Goal: Information Seeking & Learning: Learn about a topic

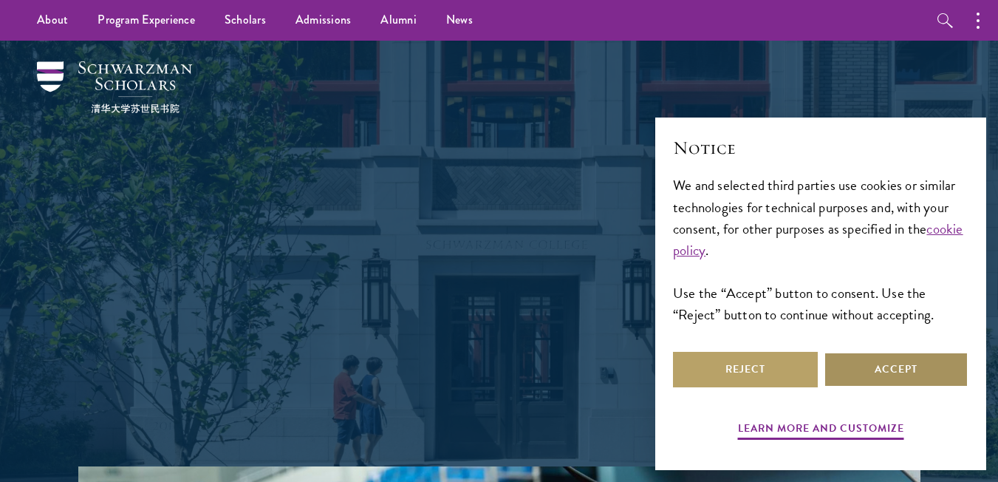
click at [877, 372] on button "Accept" at bounding box center [896, 369] width 145 height 35
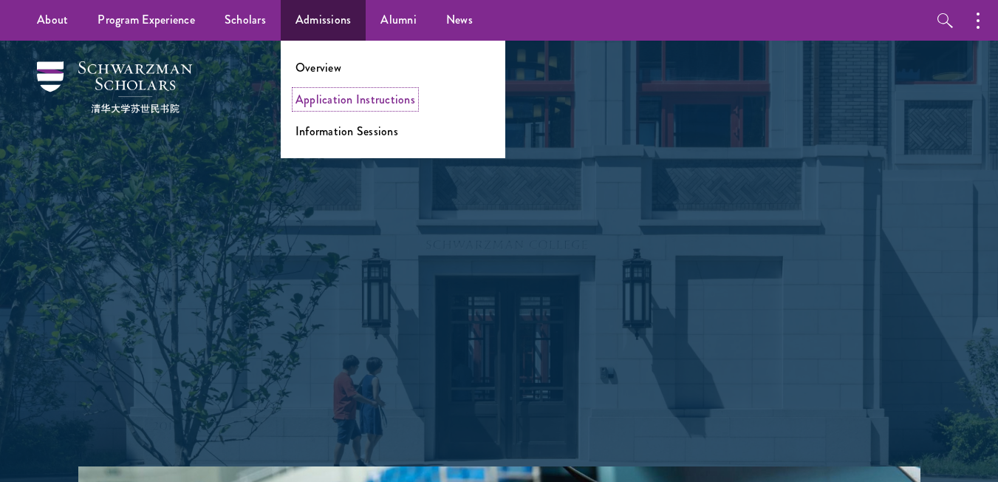
click at [321, 94] on link "Application Instructions" at bounding box center [355, 99] width 120 height 17
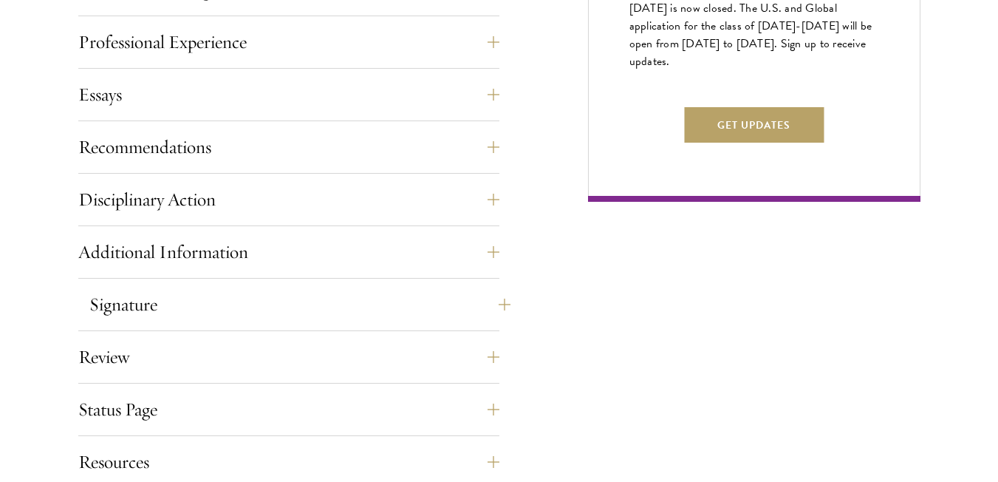
scroll to position [1231, 0]
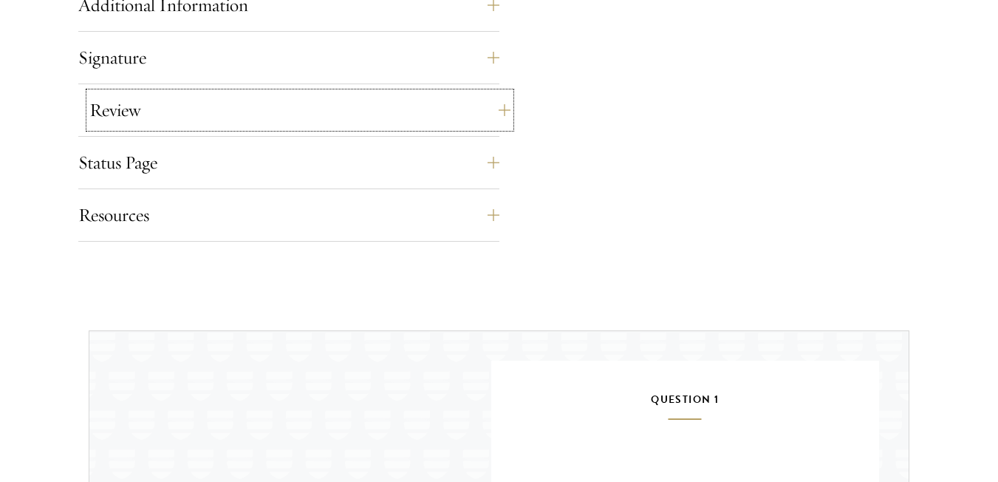
click at [384, 117] on button "Review" at bounding box center [299, 109] width 421 height 35
click at [384, 115] on button "Review" at bounding box center [299, 109] width 421 height 35
click at [489, 111] on button "Review" at bounding box center [299, 109] width 421 height 35
click at [493, 109] on button "Review" at bounding box center [299, 109] width 421 height 35
click at [499, 109] on button "Review" at bounding box center [299, 109] width 421 height 35
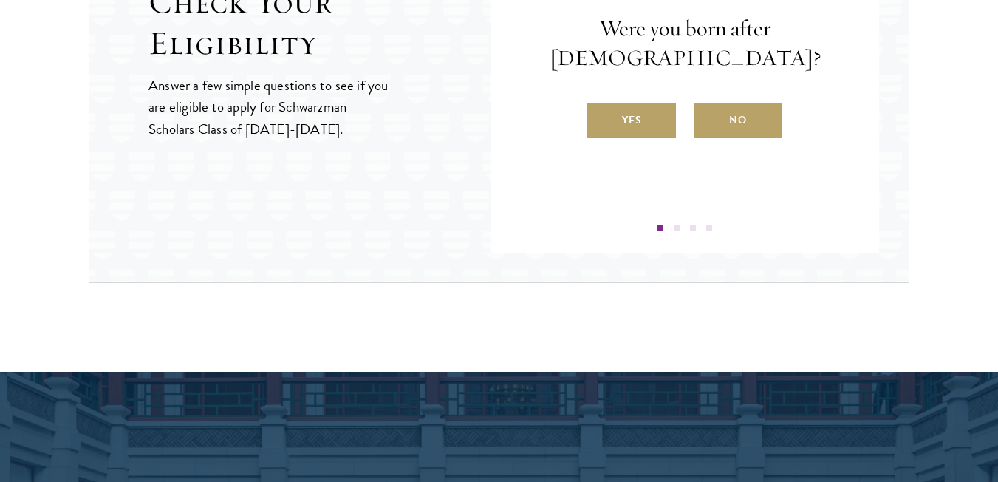
scroll to position [1477, 0]
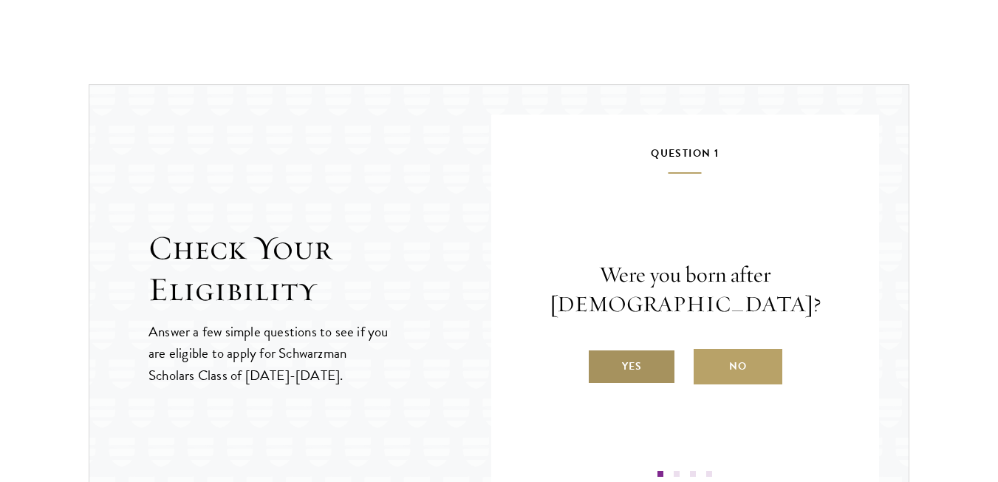
click at [654, 358] on label "Yes" at bounding box center [631, 366] width 89 height 35
click at [601, 358] on input "Yes" at bounding box center [593, 356] width 13 height 13
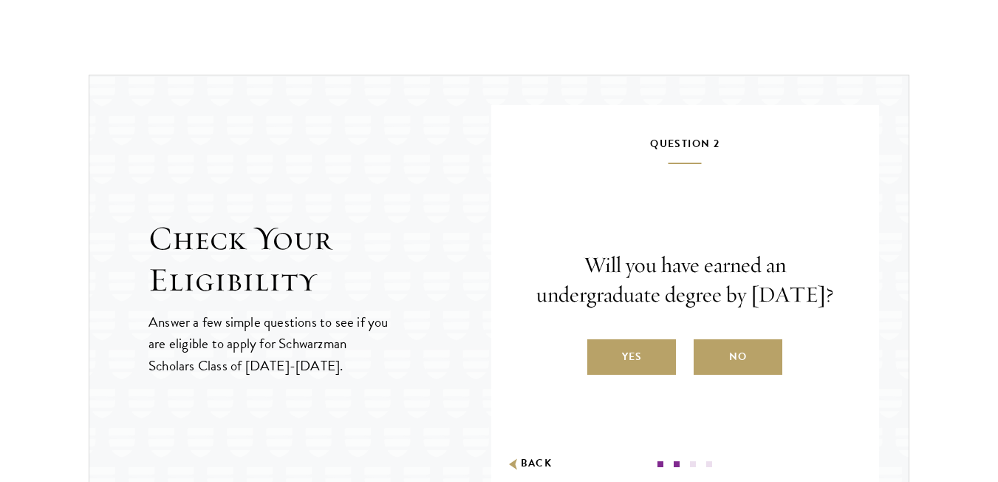
scroll to position [1502, 0]
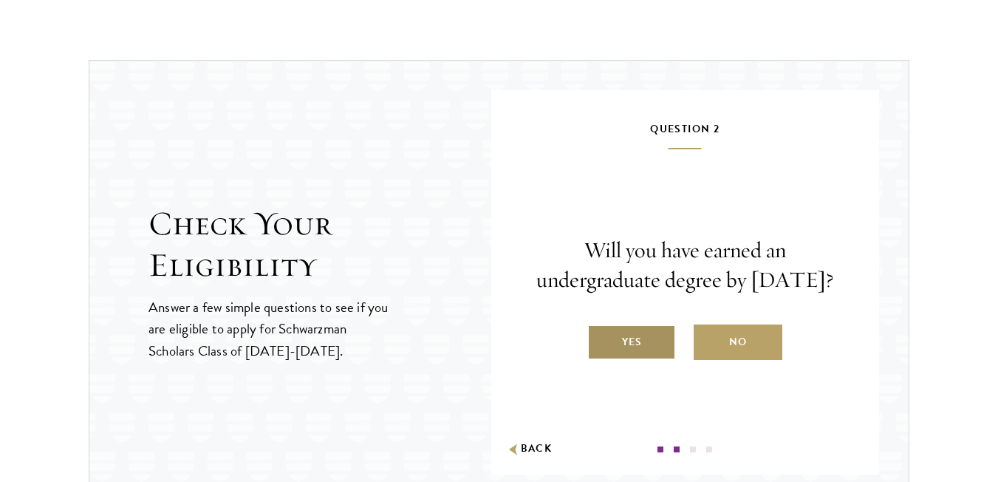
click at [635, 355] on label "Yes" at bounding box center [631, 341] width 89 height 35
click at [601, 339] on input "Yes" at bounding box center [593, 332] width 13 height 13
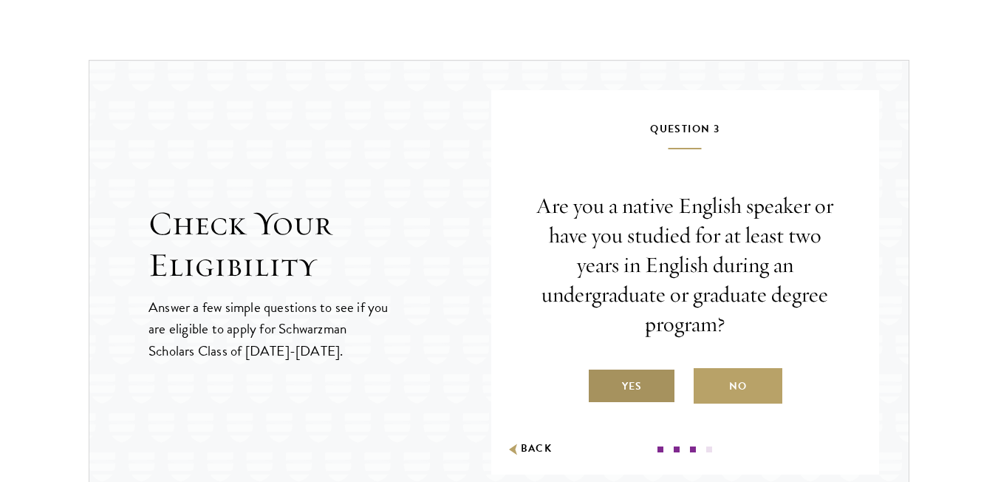
click at [651, 391] on label "Yes" at bounding box center [631, 385] width 89 height 35
click at [601, 383] on input "Yes" at bounding box center [593, 376] width 13 height 13
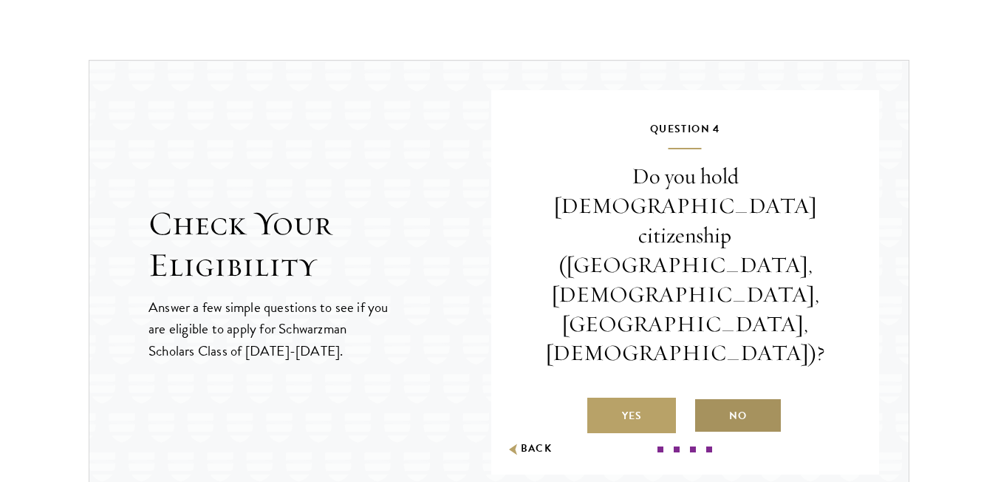
click at [739, 397] on label "No" at bounding box center [738, 414] width 89 height 35
click at [707, 400] on input "No" at bounding box center [700, 406] width 13 height 13
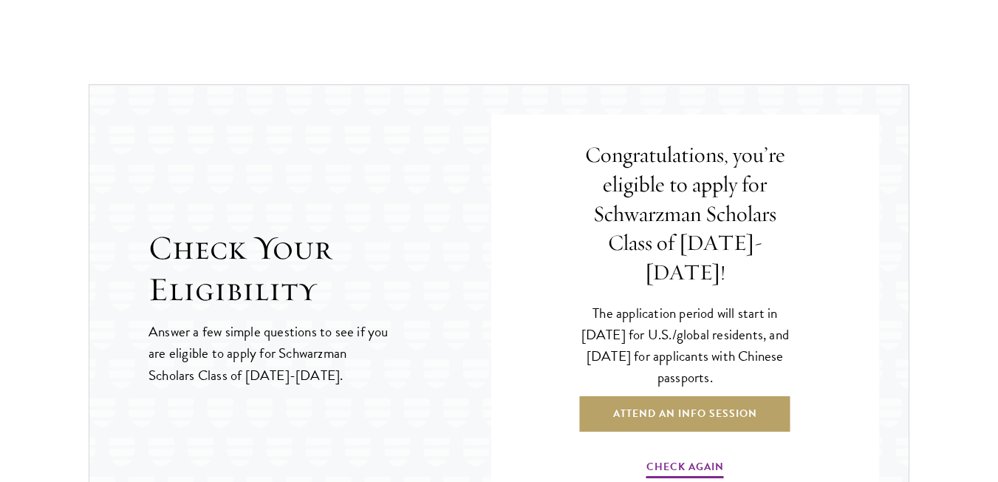
scroll to position [2492, 0]
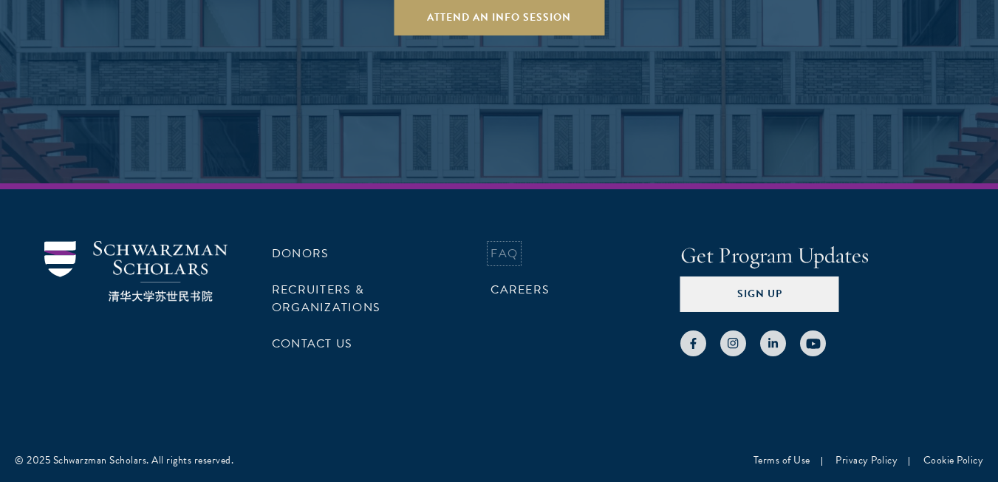
click at [511, 256] on link "FAQ" at bounding box center [503, 253] width 27 height 18
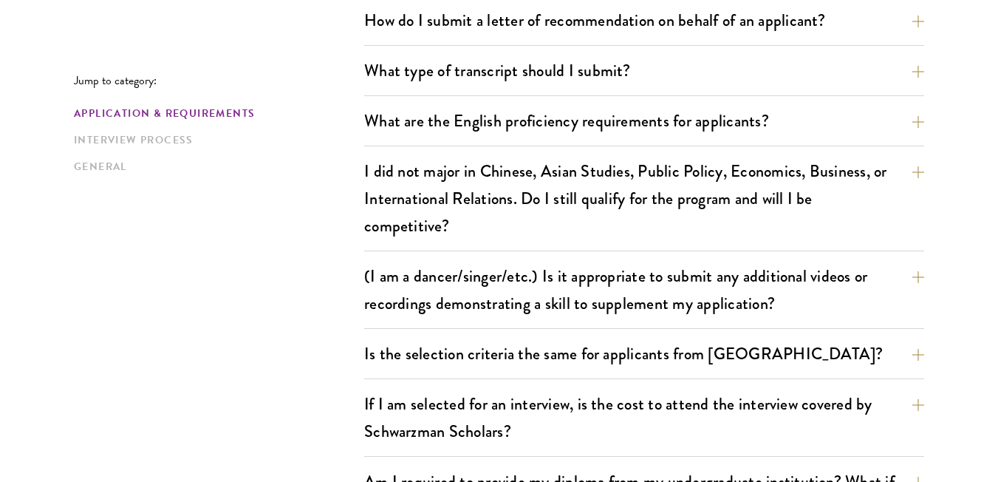
scroll to position [1169, 0]
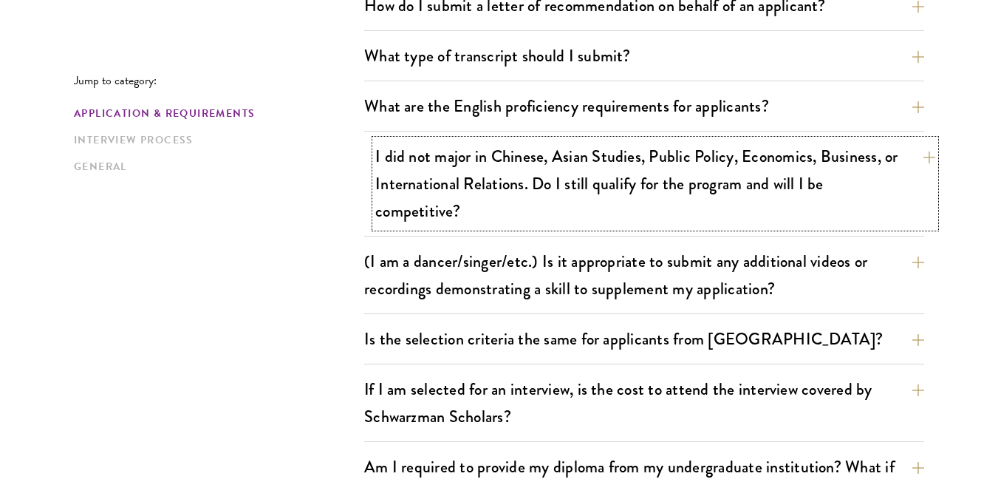
click at [722, 188] on button "I did not major in Chinese, Asian Studies, Public Policy, Economics, Business, …" at bounding box center [655, 184] width 560 height 88
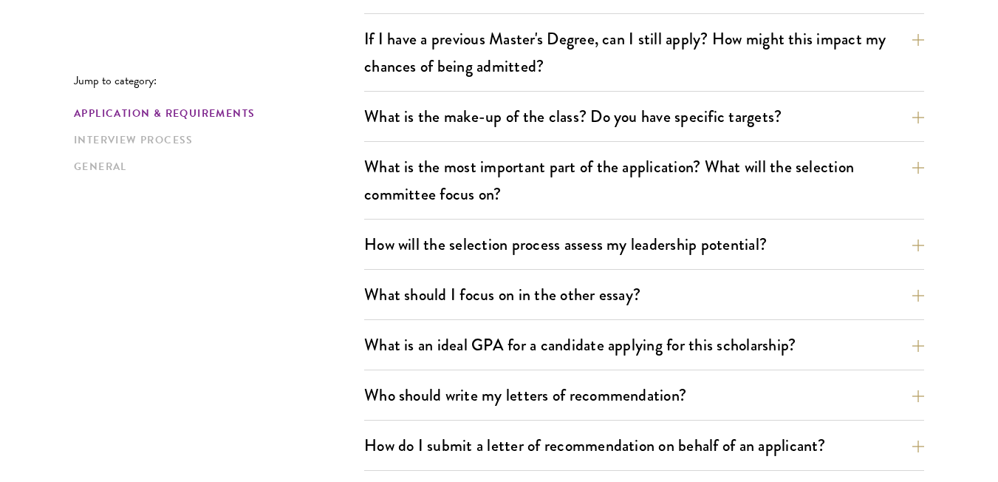
scroll to position [0, 0]
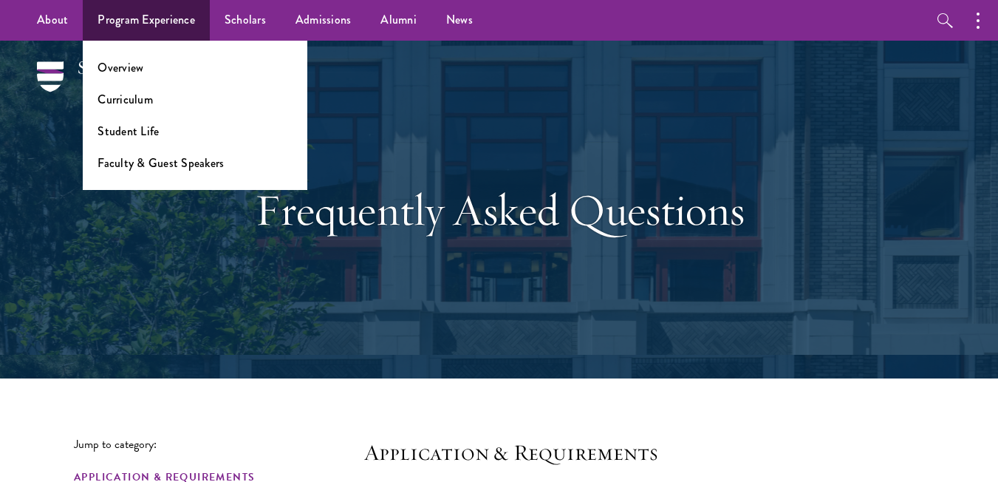
click at [115, 80] on ul "Overview Curriculum Student Life Faculty & Guest Speakers" at bounding box center [195, 115] width 225 height 149
click at [116, 72] on link "Overview" at bounding box center [121, 67] width 46 height 17
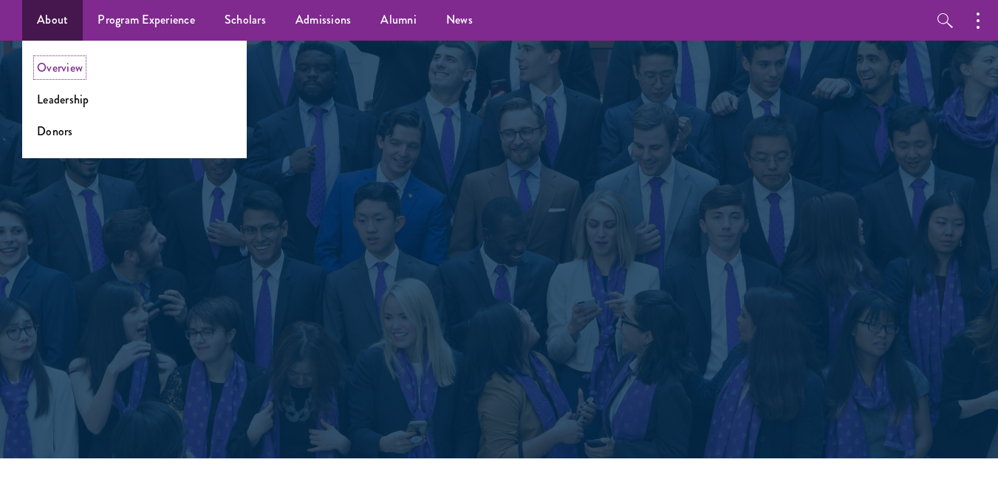
click at [64, 66] on link "Overview" at bounding box center [60, 67] width 46 height 17
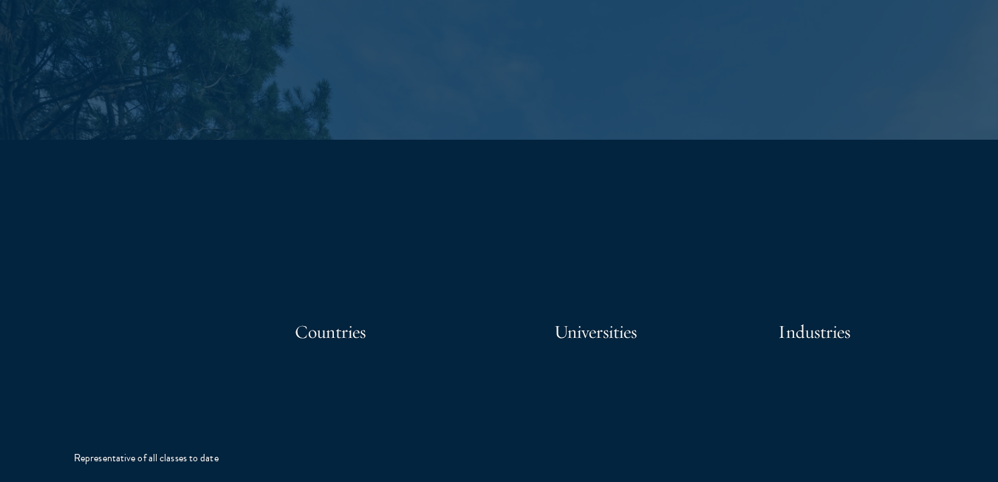
scroll to position [3447, 0]
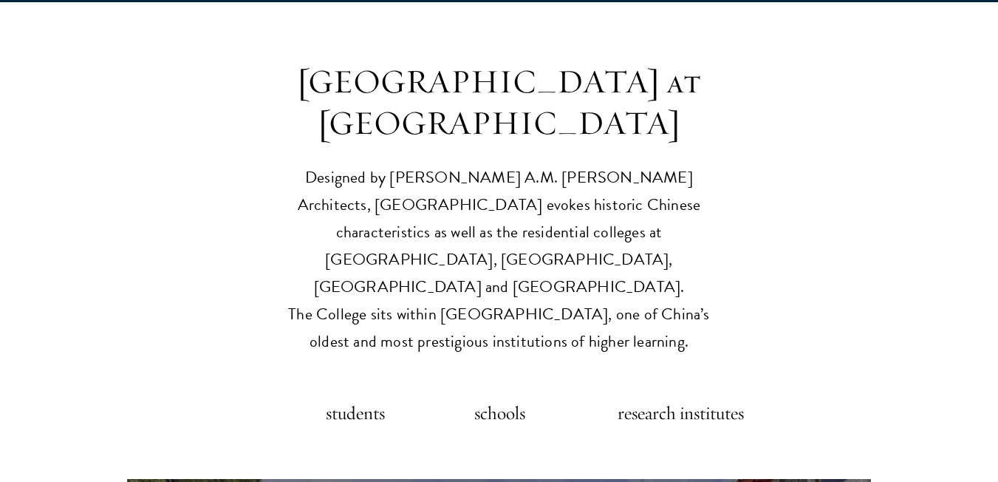
click at [505, 398] on h5 "schools" at bounding box center [496, 413] width 58 height 30
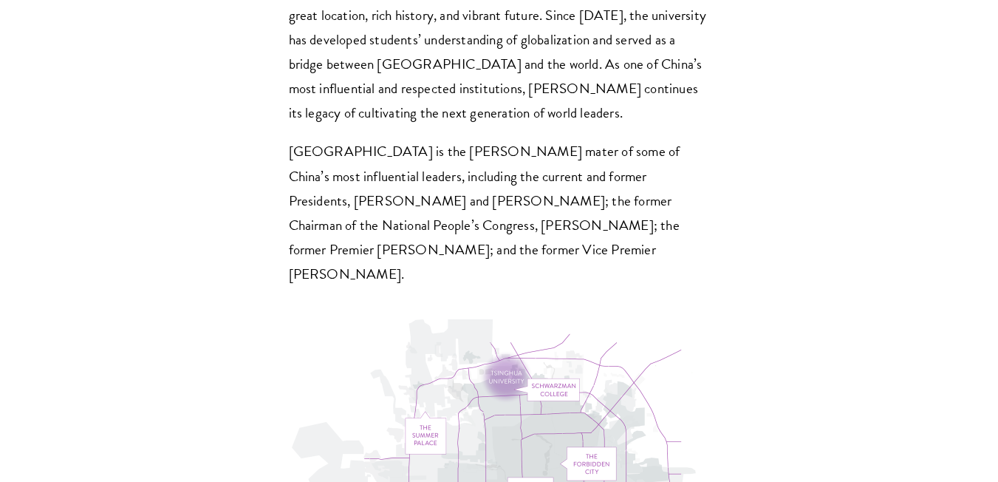
scroll to position [3939, 0]
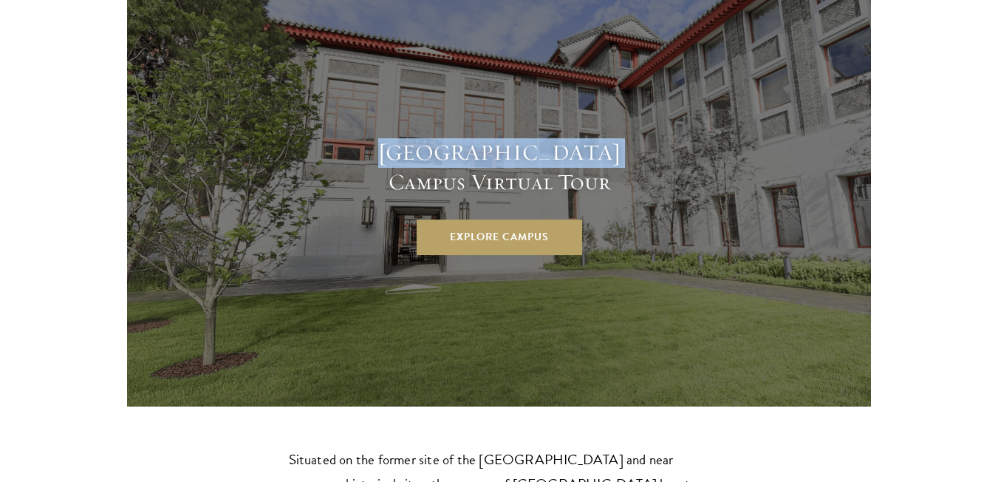
drag, startPoint x: 394, startPoint y: 18, endPoint x: 606, endPoint y: 21, distance: 212.0
click at [606, 138] on h4 "[GEOGRAPHIC_DATA] Campus Virtual Tour" at bounding box center [499, 167] width 295 height 59
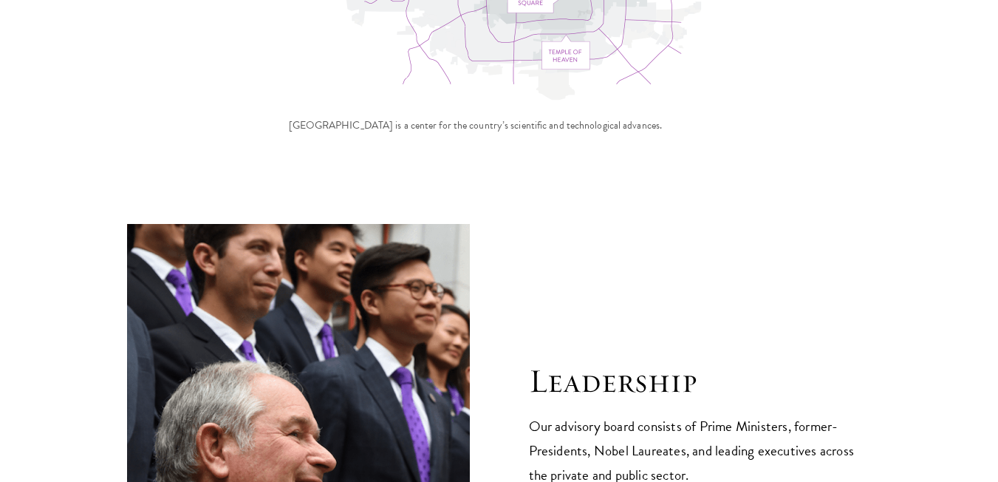
scroll to position [6140, 0]
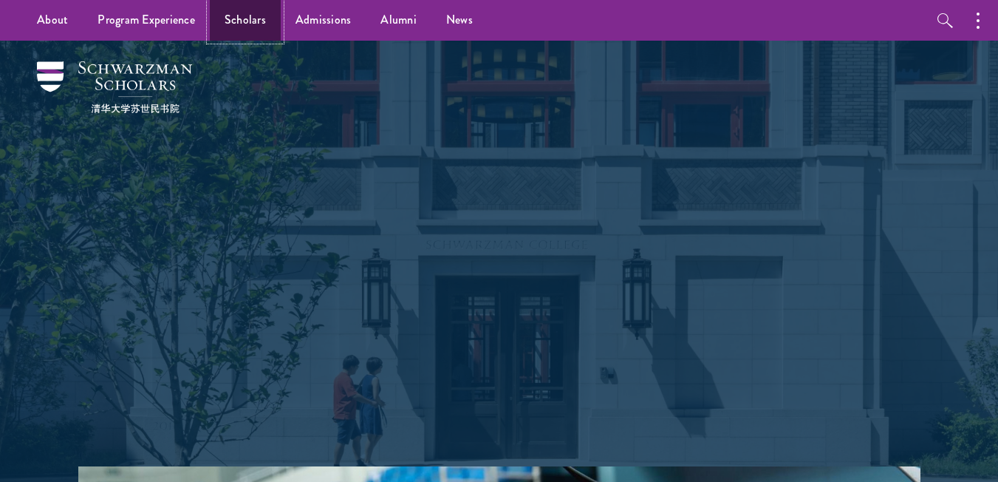
click at [253, 27] on link "Scholars" at bounding box center [245, 20] width 71 height 41
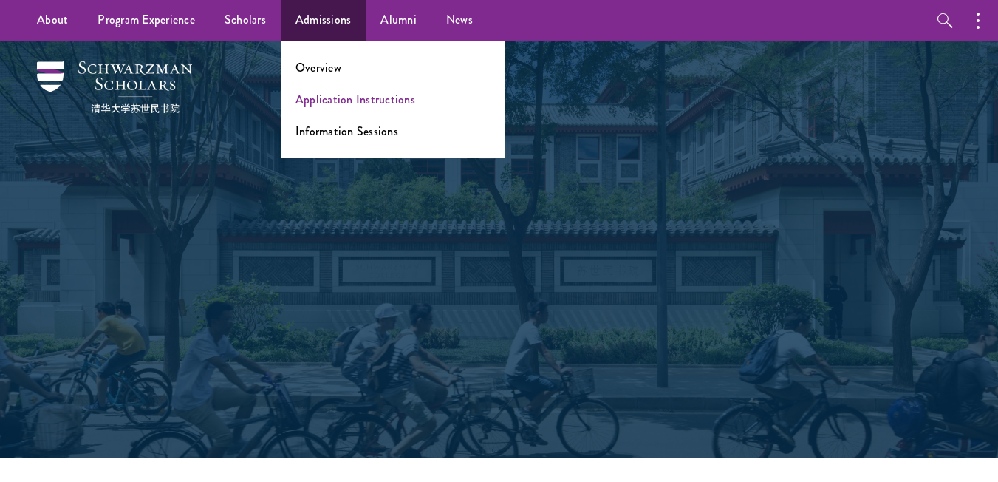
click at [344, 102] on link "Application Instructions" at bounding box center [355, 99] width 120 height 17
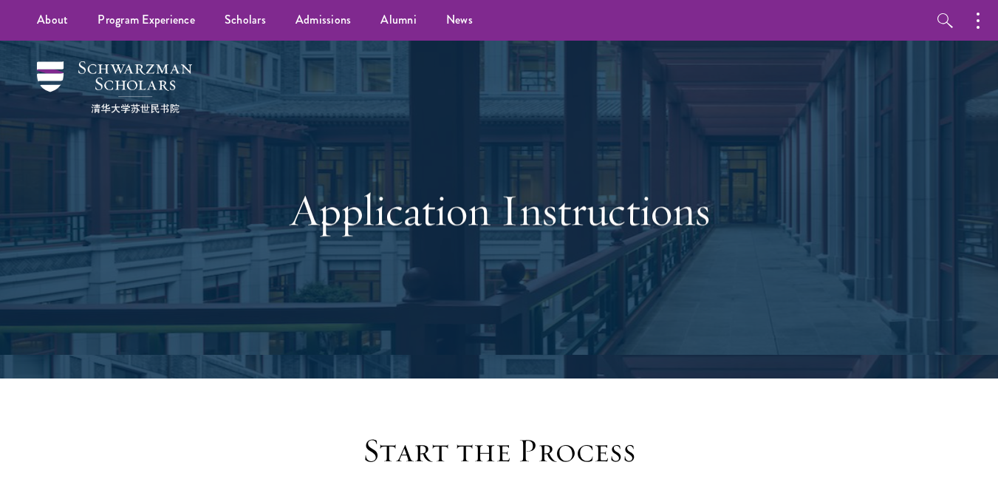
scroll to position [493, 0]
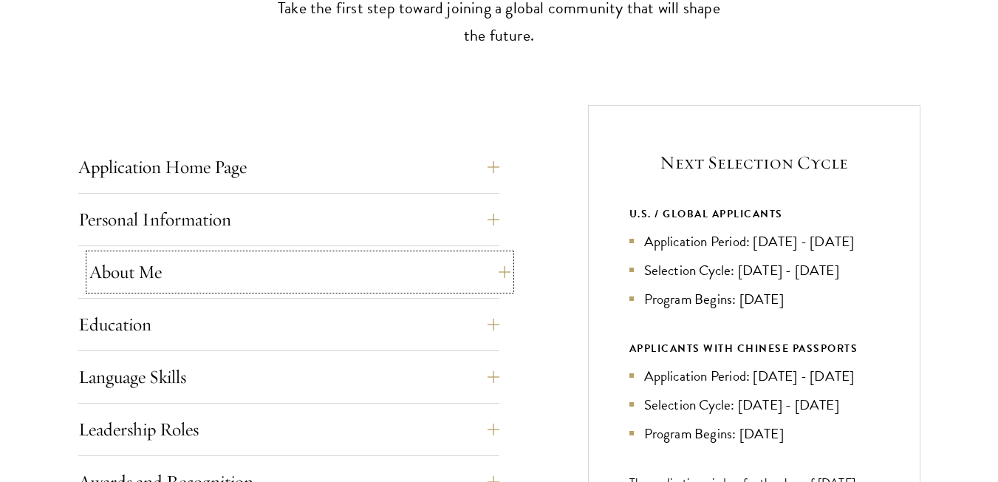
click at [496, 269] on button "About Me" at bounding box center [299, 271] width 421 height 35
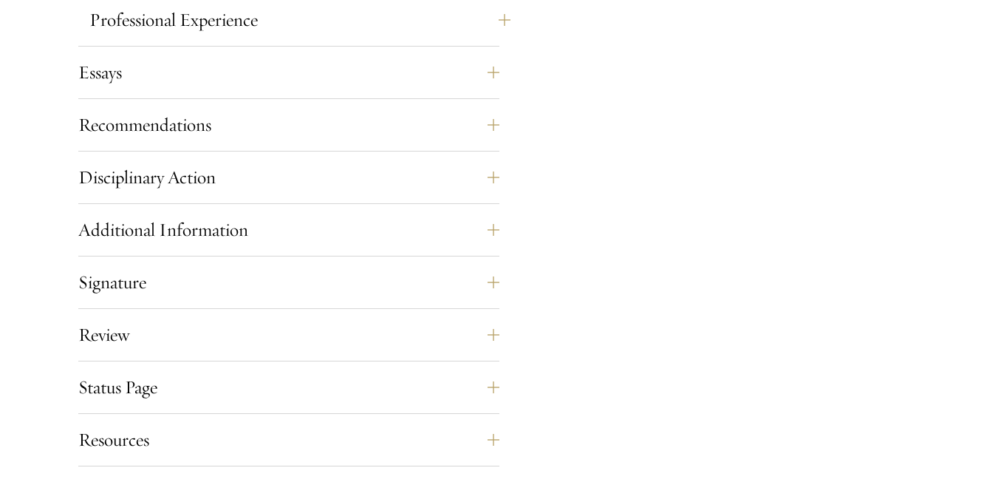
scroll to position [1477, 0]
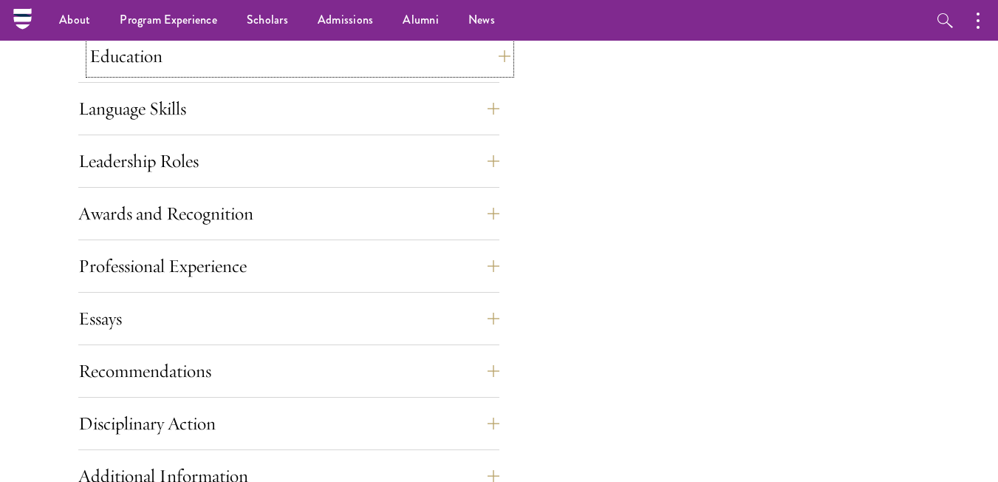
click at [497, 52] on button "Education" at bounding box center [299, 55] width 421 height 35
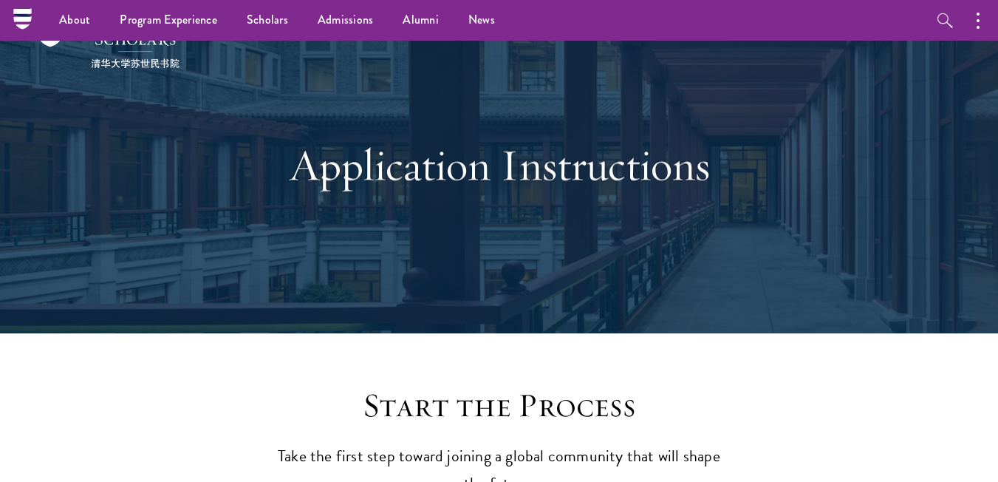
scroll to position [0, 0]
